Goal: Navigation & Orientation: Understand site structure

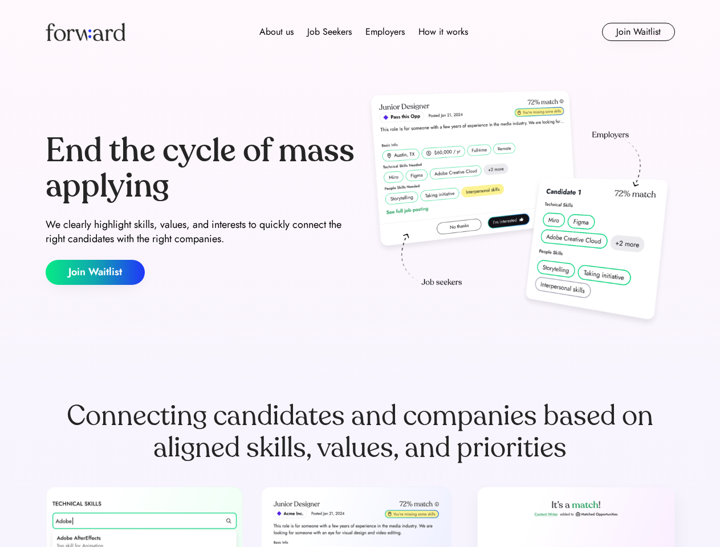
click at [360, 274] on div "End the cycle of mass applying We clearly highlight skills, values, and interes…" at bounding box center [360, 209] width 629 height 245
click at [360, 32] on div "About us Job Seekers Employers How it works" at bounding box center [363, 32] width 449 height 14
click at [85, 32] on img at bounding box center [86, 32] width 80 height 18
click at [364, 32] on div "About us Job Seekers Employers How it works" at bounding box center [363, 32] width 449 height 14
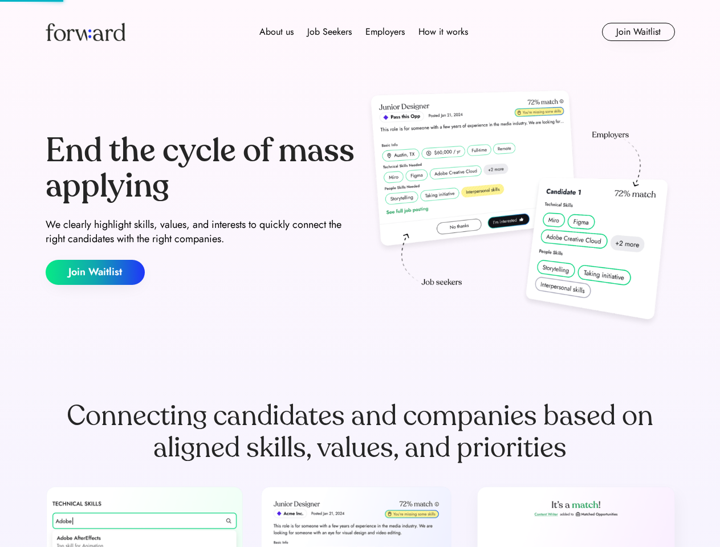
click at [276, 32] on div "About us" at bounding box center [276, 32] width 34 height 14
click at [329, 32] on div "Job Seekers" at bounding box center [329, 32] width 44 height 14
click at [385, 32] on div "Employers" at bounding box center [384, 32] width 39 height 14
click at [442, 32] on div "How it works" at bounding box center [443, 32] width 50 height 14
click at [638, 32] on button "Join Waitlist" at bounding box center [638, 32] width 73 height 18
